Goal: Information Seeking & Learning: Learn about a topic

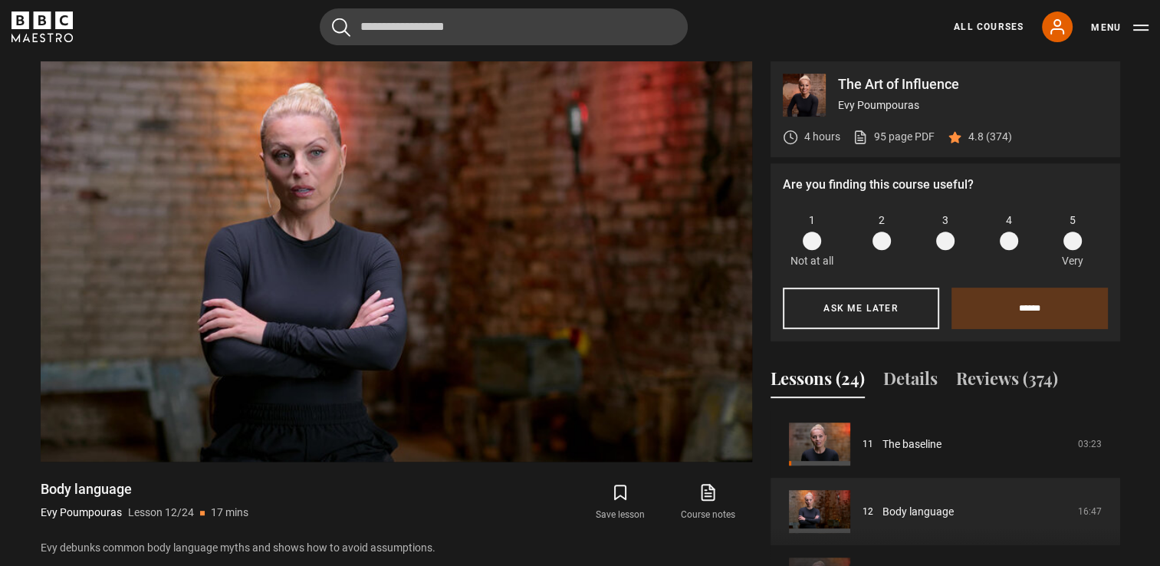
click at [1080, 247] on span at bounding box center [1072, 241] width 18 height 18
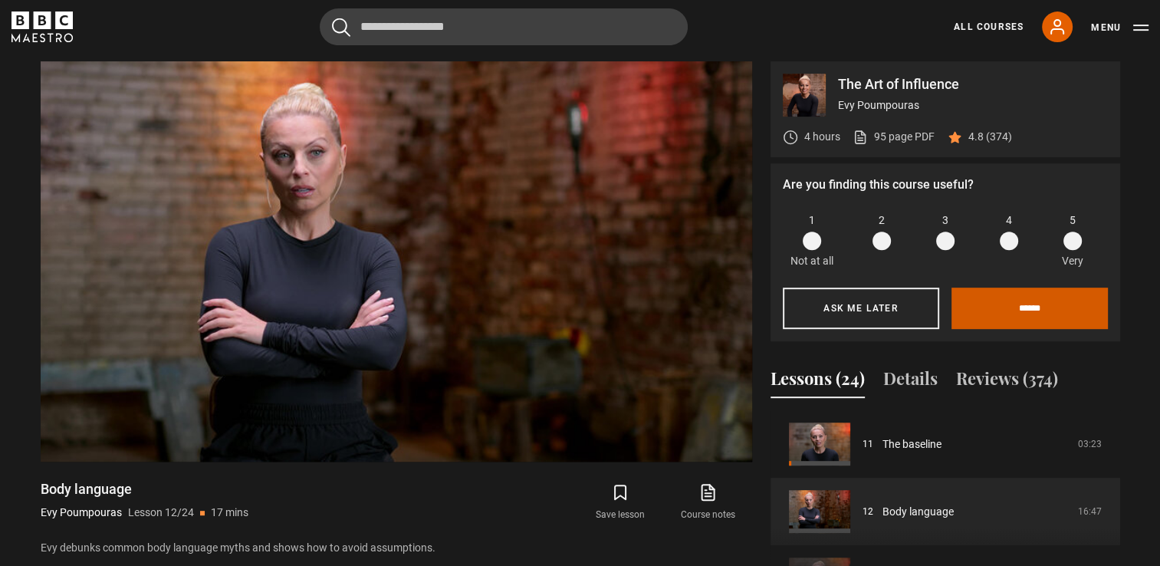
click at [1033, 310] on input "******" at bounding box center [1029, 307] width 156 height 41
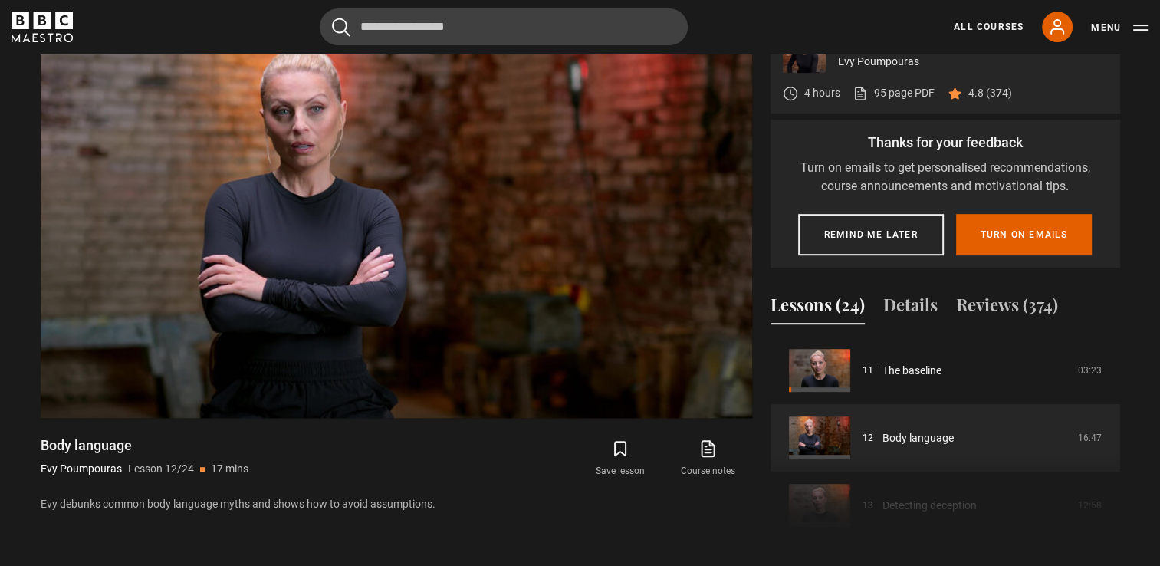
scroll to position [683, 0]
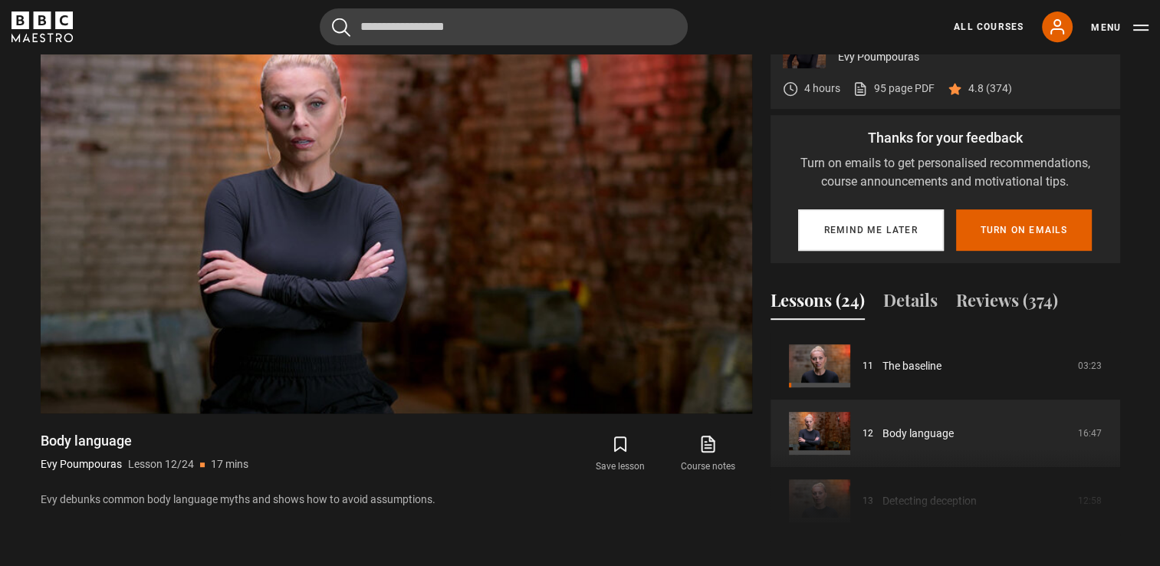
click at [868, 233] on button "Remind me later" at bounding box center [871, 229] width 146 height 41
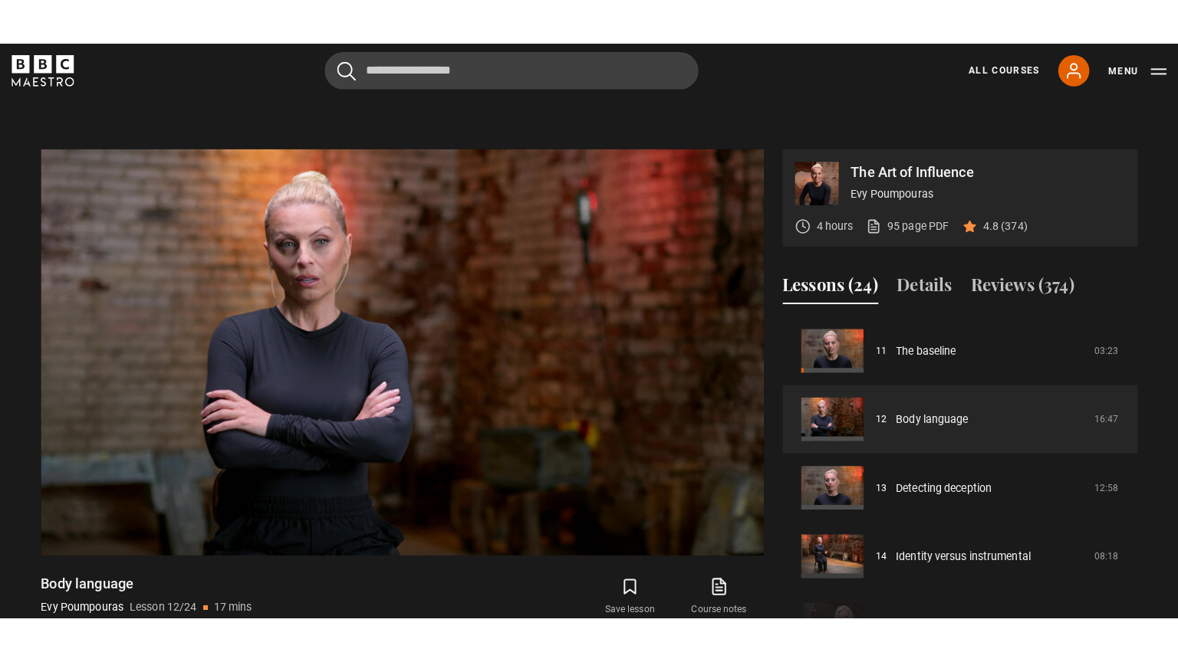
scroll to position [593, 0]
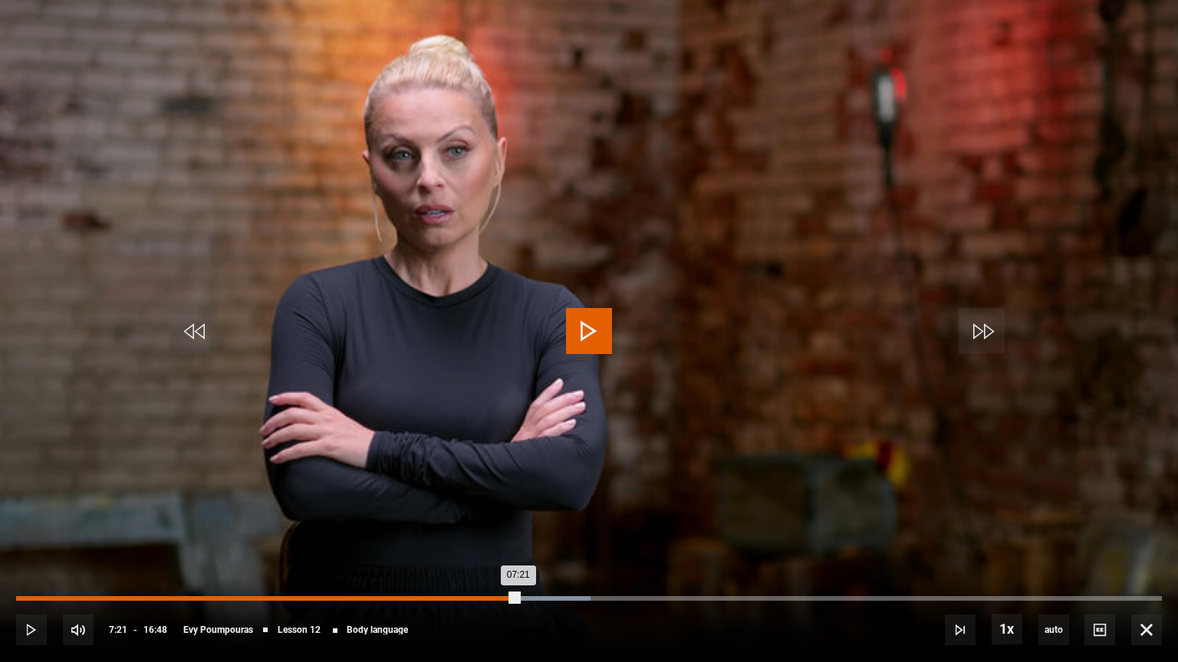
click at [505, 565] on div "07:21" at bounding box center [267, 598] width 502 height 5
click at [448, 565] on div "07:15" at bounding box center [263, 598] width 495 height 5
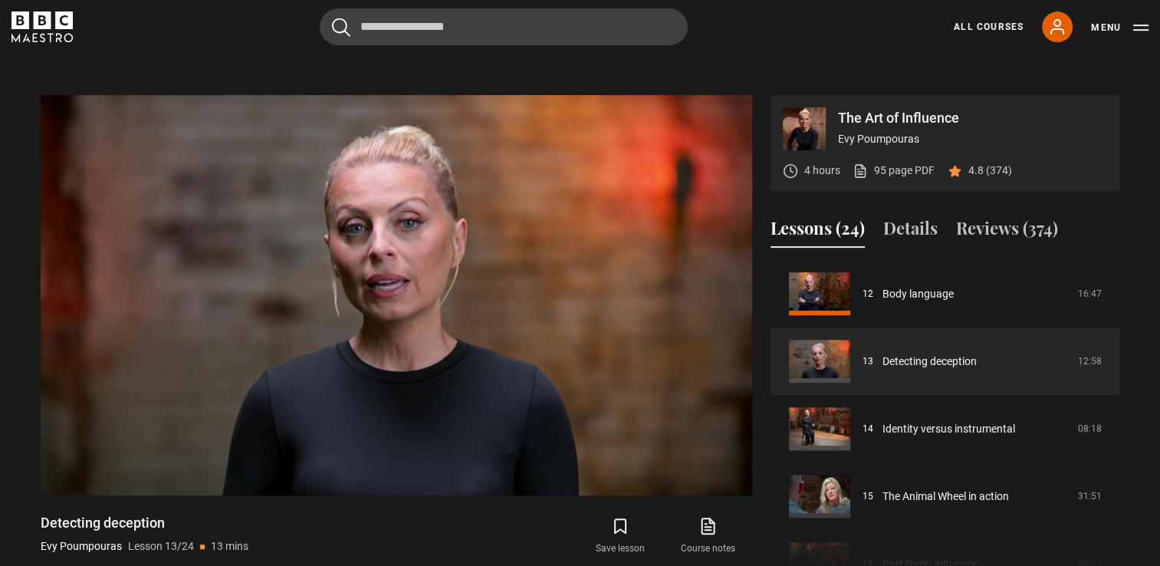
scroll to position [603, 0]
